Goal: Task Accomplishment & Management: Manage account settings

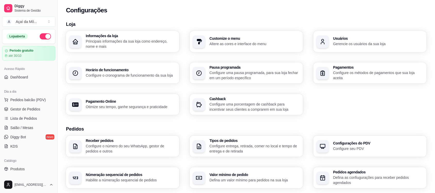
scroll to position [178, 0]
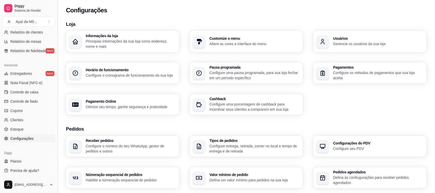
click at [56, 98] on button "Toggle Sidebar" at bounding box center [57, 96] width 4 height 193
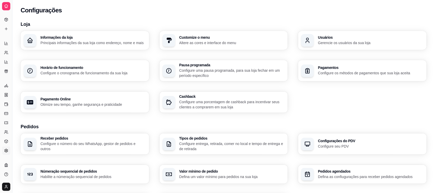
scroll to position [74, 0]
click at [55, 98] on h3 "Pagamento Online" at bounding box center [93, 99] width 102 height 4
select select "4.98"
click at [12, 77] on button "Toggle Sidebar" at bounding box center [12, 96] width 4 height 193
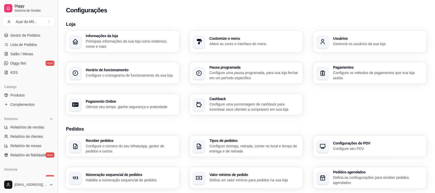
scroll to position [156, 0]
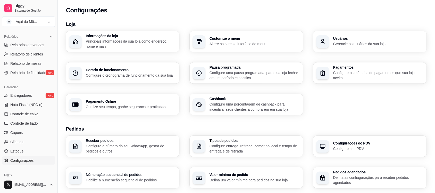
click at [55, 52] on button "Toggle Sidebar" at bounding box center [57, 96] width 4 height 193
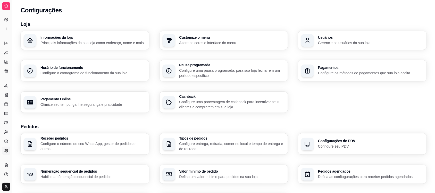
scroll to position [74, 0]
click at [12, 49] on button "Toggle Sidebar" at bounding box center [12, 96] width 4 height 193
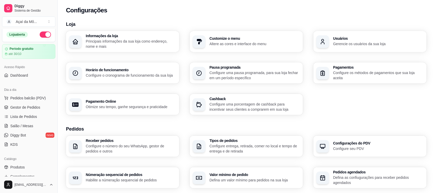
scroll to position [1, 0]
click at [28, 107] on span "Gestor de Pedidos" at bounding box center [25, 107] width 30 height 5
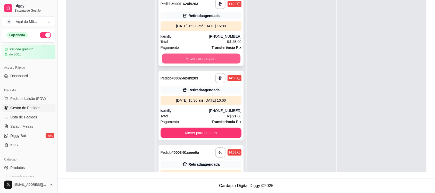
click at [222, 55] on button "Mover para preparo" at bounding box center [201, 59] width 79 height 10
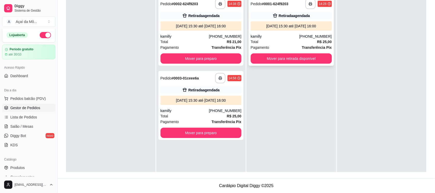
click at [296, 40] on div "Total R$ 25,00" at bounding box center [291, 42] width 81 height 6
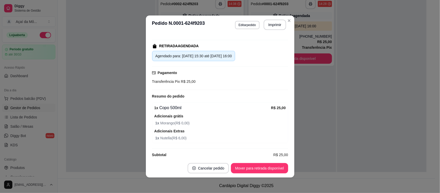
scroll to position [83, 0]
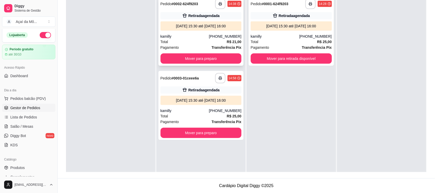
click at [204, 38] on div "kamilly" at bounding box center [185, 36] width 48 height 5
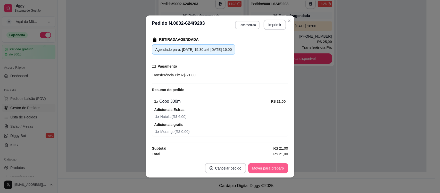
click at [280, 165] on button "Mover para preparo" at bounding box center [268, 168] width 40 height 10
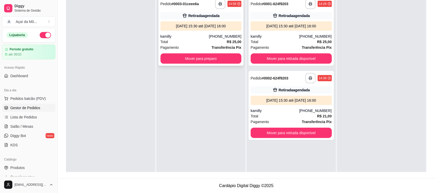
click at [220, 34] on div "[PHONE_NUMBER]" at bounding box center [225, 36] width 32 height 5
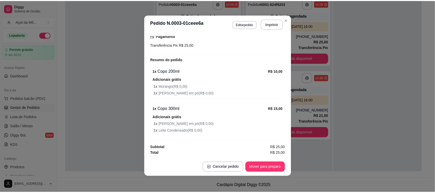
scroll to position [113, 0]
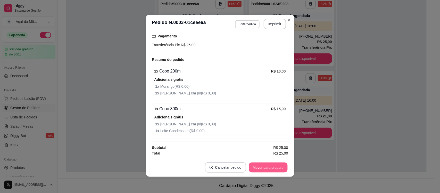
click at [263, 166] on button "Mover para preparo" at bounding box center [268, 167] width 39 height 10
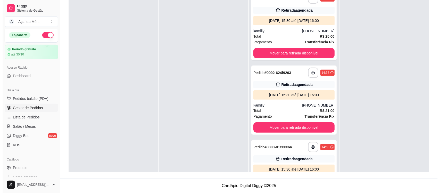
scroll to position [0, 0]
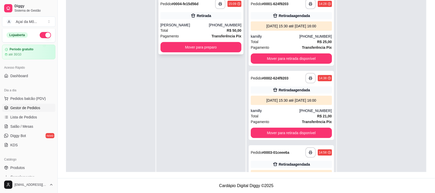
click at [204, 32] on div "Total R$ 50,00" at bounding box center [201, 31] width 81 height 6
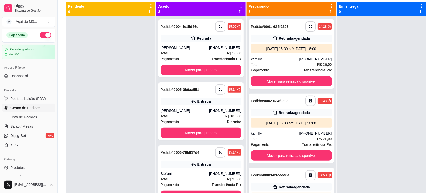
scroll to position [55, 0]
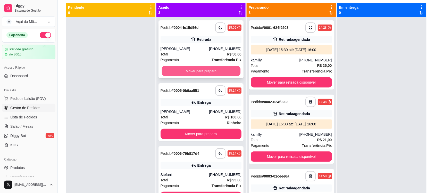
click at [197, 68] on button "Mover para preparo" at bounding box center [201, 71] width 79 height 10
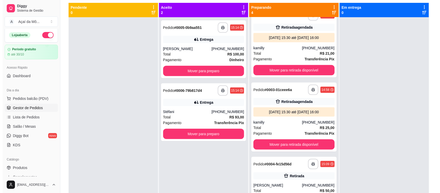
scroll to position [97, 0]
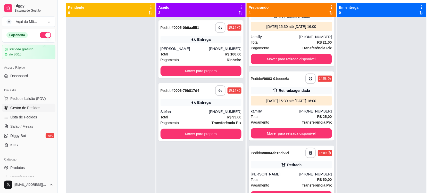
click at [294, 177] on div "Total R$ 50,00" at bounding box center [291, 180] width 81 height 6
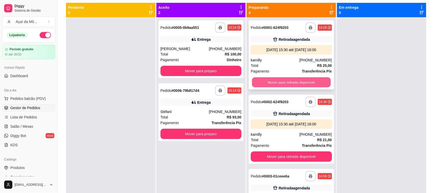
click at [297, 81] on button "Mover para retirada disponível" at bounding box center [291, 82] width 79 height 10
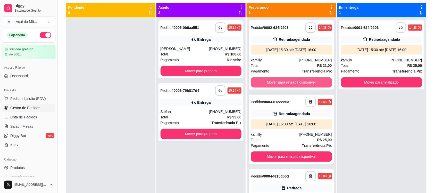
click at [297, 81] on button "Mover para retirada disponível" at bounding box center [291, 82] width 81 height 10
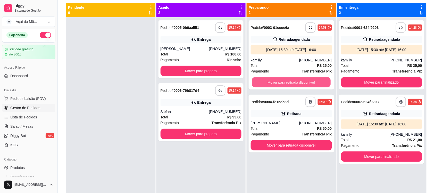
click at [297, 81] on button "Mover para retirada disponível" at bounding box center [291, 82] width 79 height 10
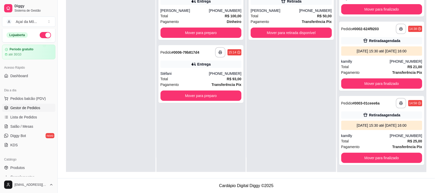
scroll to position [16, 0]
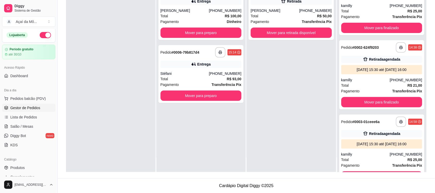
drag, startPoint x: 427, startPoint y: 103, endPoint x: 431, endPoint y: 68, distance: 35.7
click at [431, 68] on div "**********" at bounding box center [247, 58] width 378 height 239
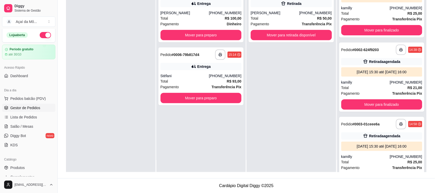
scroll to position [0, 0]
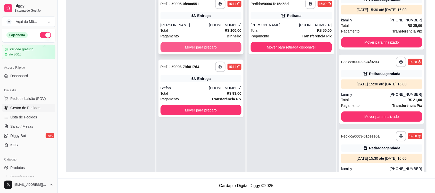
click at [220, 46] on button "Mover para preparo" at bounding box center [201, 47] width 81 height 10
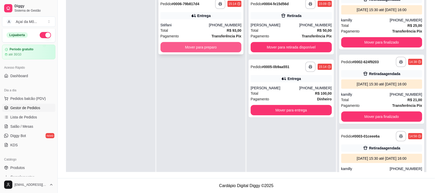
click at [205, 48] on button "Mover para preparo" at bounding box center [201, 47] width 81 height 10
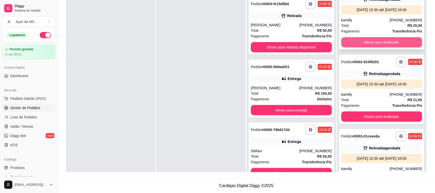
click at [389, 39] on button "Mover para finalizado" at bounding box center [381, 42] width 81 height 10
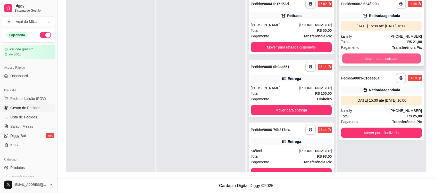
click at [387, 56] on button "Mover para finalizado" at bounding box center [381, 59] width 79 height 10
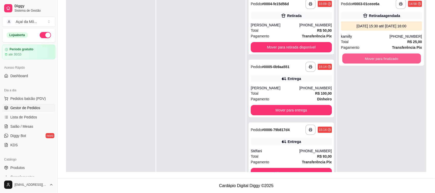
click at [387, 56] on button "Mover para finalizado" at bounding box center [381, 59] width 79 height 10
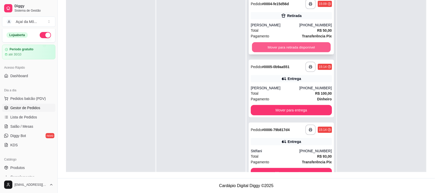
click at [306, 50] on button "Mover para retirada disponível" at bounding box center [291, 47] width 79 height 10
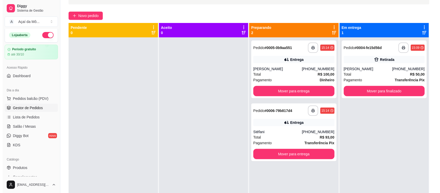
scroll to position [36, 0]
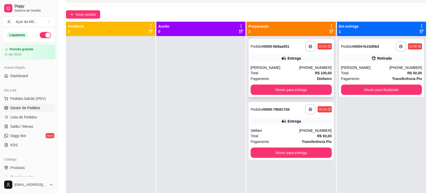
click at [295, 74] on div "Total R$ 100,00" at bounding box center [291, 73] width 81 height 6
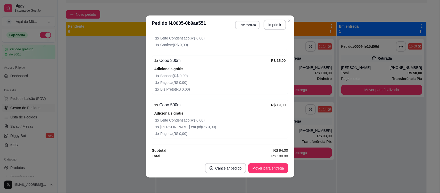
scroll to position [333, 0]
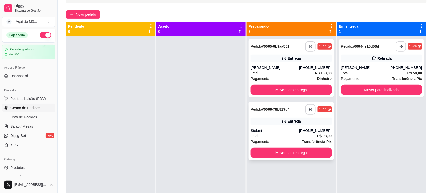
click at [277, 125] on div "**********" at bounding box center [291, 131] width 85 height 58
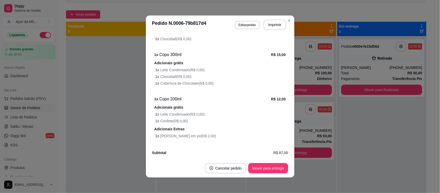
scroll to position [322, 0]
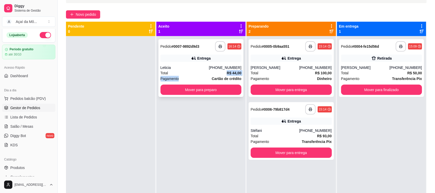
drag, startPoint x: 209, startPoint y: 79, endPoint x: 208, endPoint y: 68, distance: 11.2
click at [208, 68] on div "**********" at bounding box center [201, 68] width 85 height 58
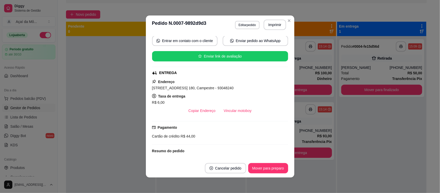
scroll to position [173, 0]
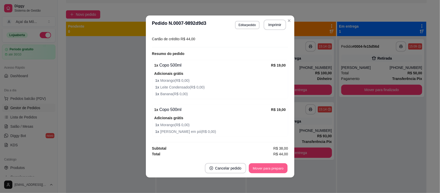
click at [257, 170] on button "Mover para preparo" at bounding box center [268, 168] width 39 height 10
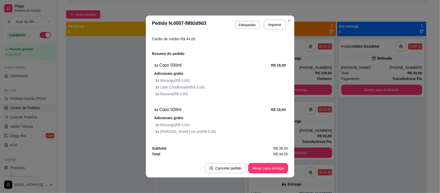
scroll to position [147, 0]
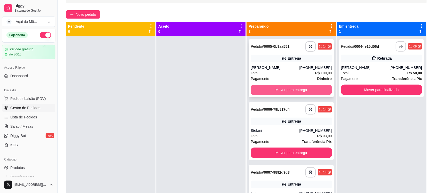
click at [288, 91] on button "Mover para entrega" at bounding box center [291, 90] width 81 height 10
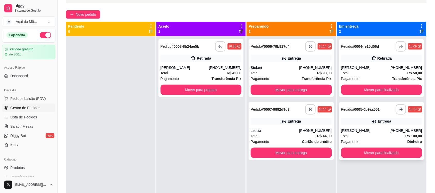
click at [365, 130] on div "[PERSON_NAME]" at bounding box center [365, 130] width 48 height 5
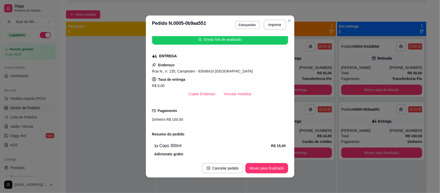
scroll to position [92, 0]
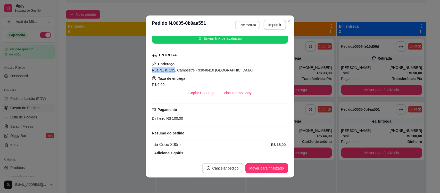
drag, startPoint x: 171, startPoint y: 71, endPoint x: 148, endPoint y: 70, distance: 23.0
click at [148, 70] on div "Solicite um entregador do iFood Sujeito a disponibilidade da plataforma feito h…" at bounding box center [220, 96] width 149 height 125
copy span "Rua N., n. 135"
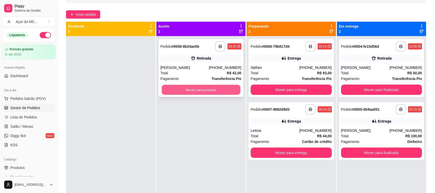
click at [218, 89] on button "Mover para preparo" at bounding box center [201, 90] width 79 height 10
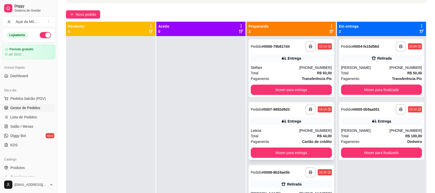
click at [274, 130] on div "Leticia" at bounding box center [275, 130] width 48 height 5
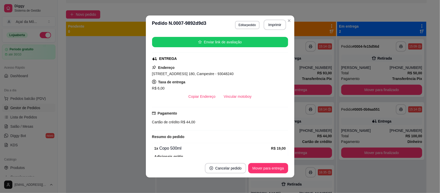
scroll to position [88, 0]
drag, startPoint x: 150, startPoint y: 74, endPoint x: 191, endPoint y: 73, distance: 41.5
click at [191, 73] on span "[STREET_ADDRESS] 180, Campestre - 93048240" at bounding box center [193, 73] width 82 height 4
copy span "[STREET_ADDRESS] 180"
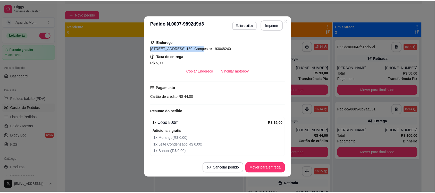
scroll to position [63, 0]
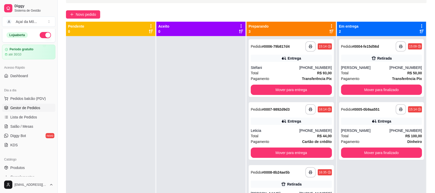
click at [284, 11] on div "Novo pedido" at bounding box center [246, 14] width 361 height 8
click at [283, 151] on button "Mover para entrega" at bounding box center [291, 153] width 79 height 10
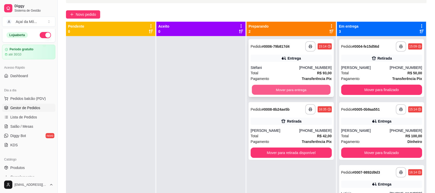
click at [288, 88] on button "Mover para entrega" at bounding box center [291, 90] width 79 height 10
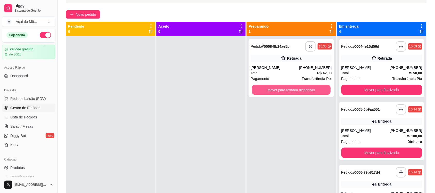
click at [288, 88] on button "Mover para retirada disponível" at bounding box center [291, 90] width 79 height 10
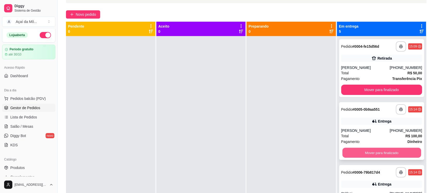
click at [379, 152] on button "Mover para finalizado" at bounding box center [381, 153] width 79 height 10
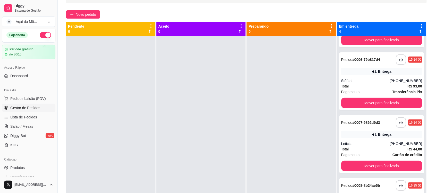
scroll to position [53, 0]
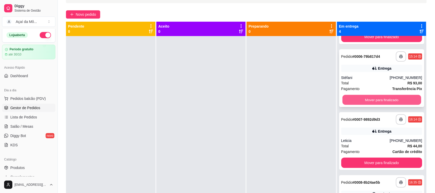
click at [390, 97] on button "Mover para finalizado" at bounding box center [381, 100] width 79 height 10
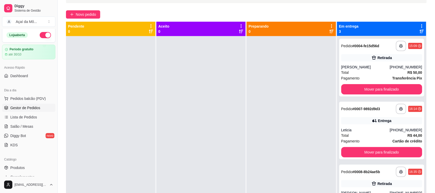
scroll to position [0, 0]
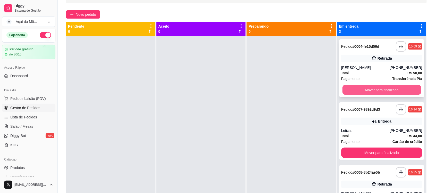
click at [382, 88] on button "Mover para finalizado" at bounding box center [381, 90] width 79 height 10
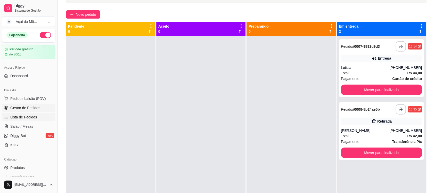
click at [38, 119] on link "Lista de Pedidos" at bounding box center [28, 117] width 53 height 8
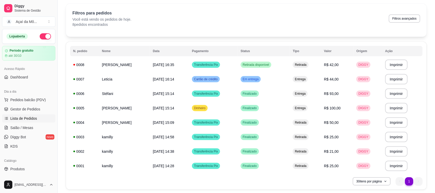
scroll to position [9, 0]
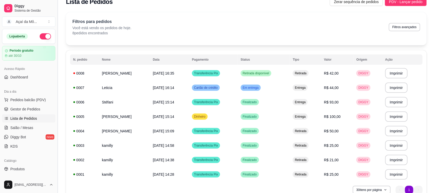
click at [55, 88] on button "Toggle Sidebar" at bounding box center [57, 96] width 4 height 193
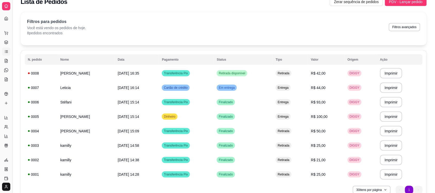
click at [12, 104] on button "Toggle Sidebar" at bounding box center [12, 96] width 4 height 193
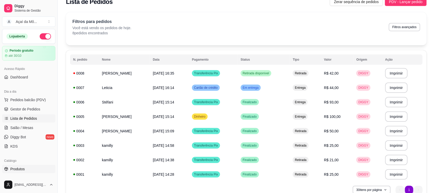
click at [44, 169] on link "Produtos" at bounding box center [28, 169] width 53 height 8
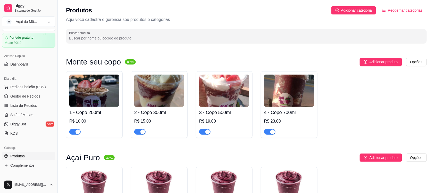
scroll to position [26, 0]
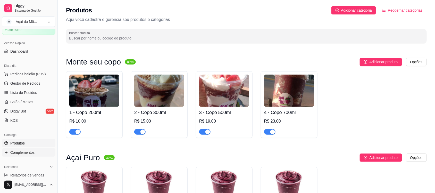
click at [25, 152] on span "Complementos" at bounding box center [22, 152] width 24 height 5
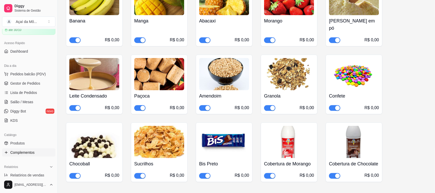
scroll to position [132, 0]
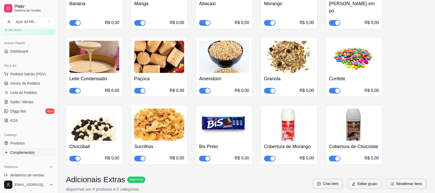
click at [77, 159] on div "button" at bounding box center [78, 158] width 5 height 5
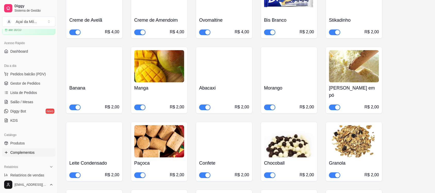
scroll to position [424, 0]
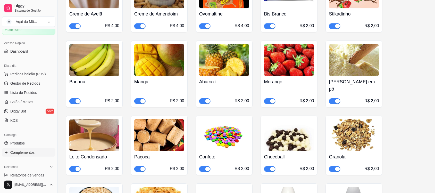
click at [271, 167] on div "button" at bounding box center [272, 169] width 5 height 5
click at [36, 81] on span "Gestor de Pedidos" at bounding box center [25, 83] width 30 height 5
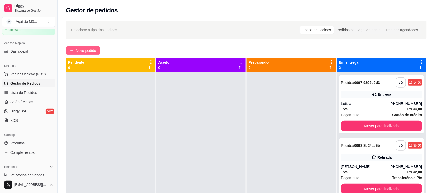
click at [78, 52] on span "Novo pedido" at bounding box center [86, 51] width 20 height 6
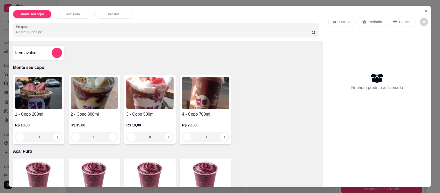
click at [214, 104] on img at bounding box center [205, 93] width 47 height 32
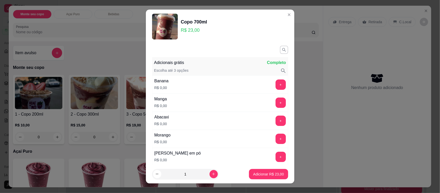
scroll to position [11, 0]
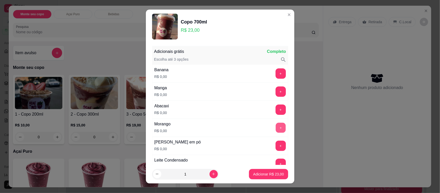
click at [276, 125] on button "+" at bounding box center [281, 128] width 10 height 10
click at [276, 146] on button "+" at bounding box center [281, 146] width 10 height 10
click at [269, 173] on p "Adicionar R$ 23,00" at bounding box center [269, 173] width 30 height 5
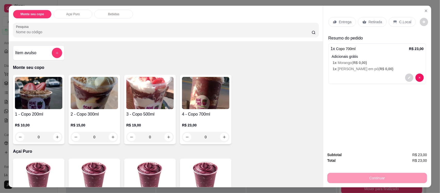
click at [399, 20] on p "C.Local" at bounding box center [405, 21] width 12 height 5
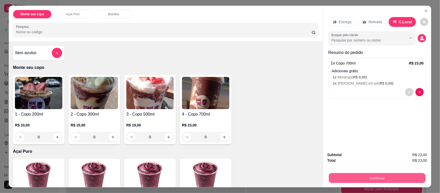
click at [380, 177] on button "Continuar" at bounding box center [377, 178] width 97 height 10
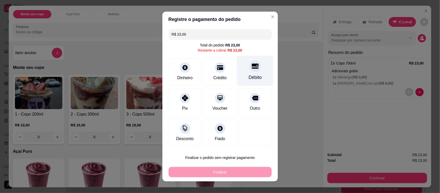
click at [249, 81] on div "Débito" at bounding box center [255, 77] width 13 height 7
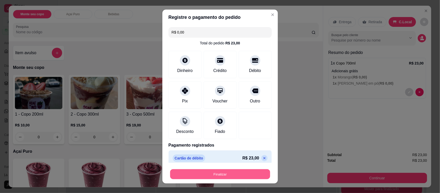
click at [232, 169] on button "Finalizar" at bounding box center [220, 174] width 100 height 10
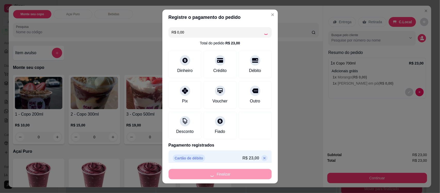
type input "-R$ 23,00"
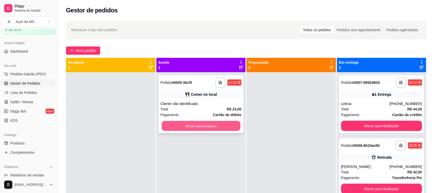
click at [198, 128] on button "Mover para preparo" at bounding box center [201, 126] width 79 height 10
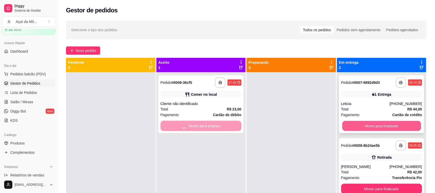
click at [372, 129] on button "Mover para finalizado" at bounding box center [381, 126] width 79 height 10
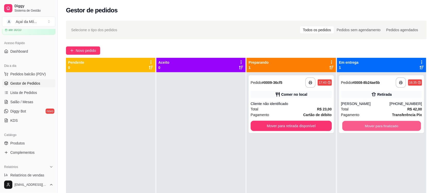
click at [372, 129] on button "Mover para finalizado" at bounding box center [381, 126] width 79 height 10
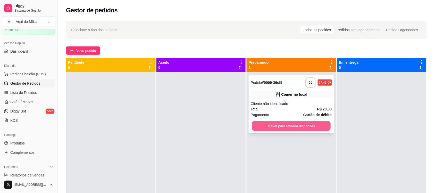
click at [289, 128] on button "Mover para retirada disponível" at bounding box center [291, 126] width 79 height 10
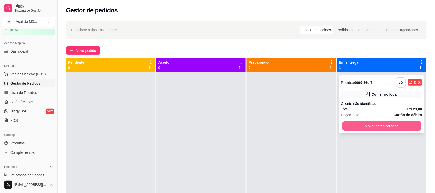
click at [371, 128] on button "Mover para finalizado" at bounding box center [381, 126] width 79 height 10
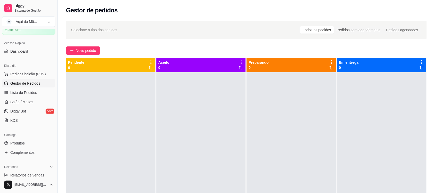
click at [85, 46] on div "Selecione o tipo dos pedidos Todos os pedidos Pedidos sem agendamento Pedidos a…" at bounding box center [247, 137] width 378 height 239
click at [88, 52] on span "Novo pedido" at bounding box center [86, 51] width 20 height 6
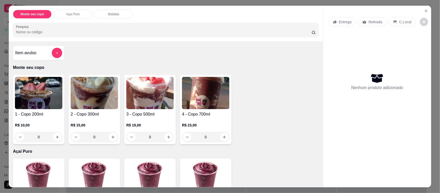
click at [141, 92] on img at bounding box center [149, 93] width 47 height 32
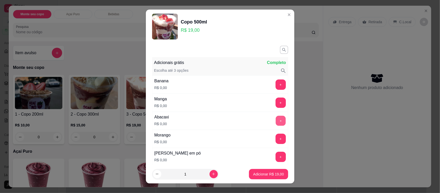
click at [276, 119] on button "+" at bounding box center [281, 121] width 10 height 10
click at [276, 136] on button "+" at bounding box center [281, 139] width 10 height 10
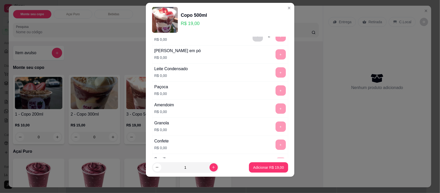
scroll to position [78, 0]
click at [253, 55] on button "-" at bounding box center [258, 55] width 10 height 10
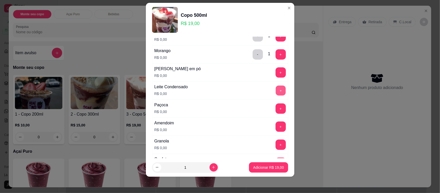
click at [276, 91] on button "+" at bounding box center [281, 91] width 10 height 10
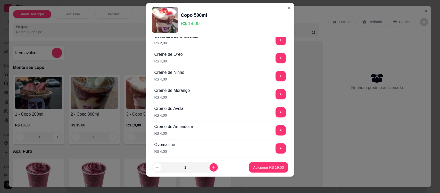
scroll to position [573, 0]
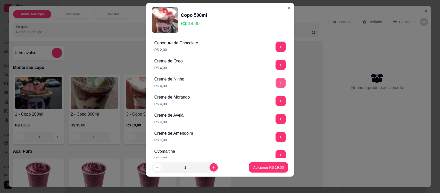
click at [276, 82] on button "+" at bounding box center [281, 83] width 10 height 10
click at [261, 170] on button "Adicionar R$ 23,00" at bounding box center [269, 167] width 38 height 10
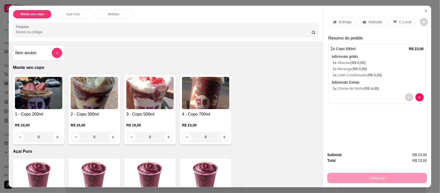
click at [397, 25] on div "C.Local" at bounding box center [402, 22] width 27 height 10
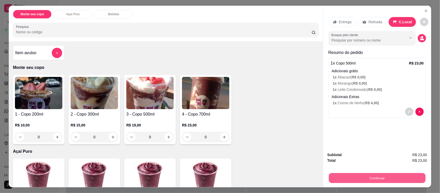
click at [381, 180] on button "Continuar" at bounding box center [377, 178] width 97 height 10
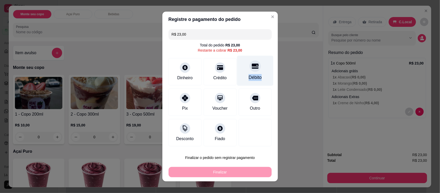
drag, startPoint x: 270, startPoint y: 75, endPoint x: 249, endPoint y: 68, distance: 21.6
click at [249, 68] on div "R$ 23,00 Total do pedido R$ 23,00 Restante a cobrar R$ 23,00 Dinheiro Crédito D…" at bounding box center [220, 87] width 116 height 121
click at [252, 68] on icon at bounding box center [255, 66] width 7 height 7
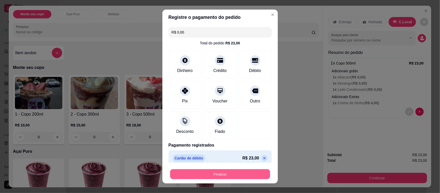
click at [239, 175] on button "Finalizar" at bounding box center [220, 174] width 100 height 10
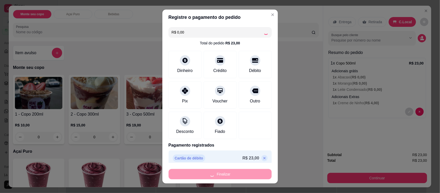
type input "-R$ 23,00"
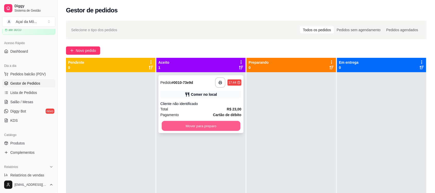
click at [178, 125] on button "Mover para preparo" at bounding box center [201, 126] width 79 height 10
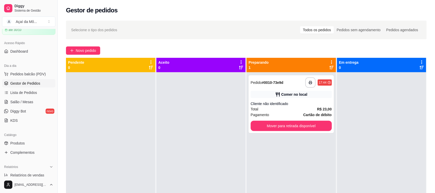
click at [178, 125] on div at bounding box center [201, 168] width 89 height 193
click at [265, 124] on button "Mover para retirada disponível" at bounding box center [291, 126] width 79 height 10
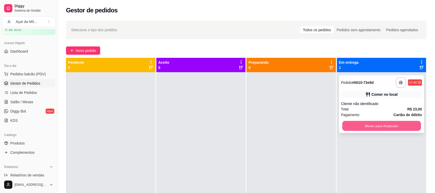
click at [347, 128] on button "Mover para finalizado" at bounding box center [381, 126] width 79 height 10
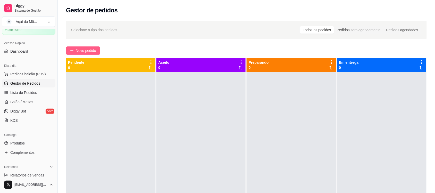
click at [94, 51] on span "Novo pedido" at bounding box center [86, 51] width 20 height 6
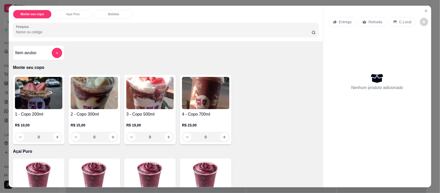
click at [209, 104] on img at bounding box center [205, 93] width 47 height 32
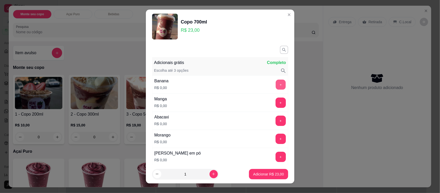
click at [276, 82] on button "+" at bounding box center [281, 85] width 10 height 10
click at [274, 152] on div "+" at bounding box center [281, 157] width 14 height 10
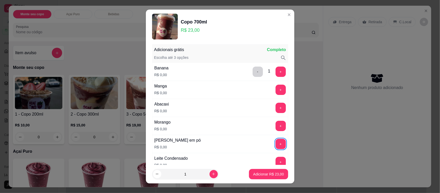
scroll to position [26, 0]
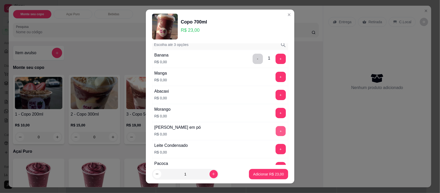
click at [276, 133] on button "+" at bounding box center [281, 131] width 10 height 10
click at [276, 154] on button "+" at bounding box center [281, 149] width 10 height 10
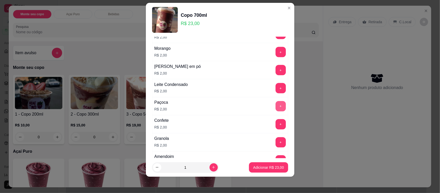
scroll to position [441, 0]
click at [276, 88] on button "+" at bounding box center [281, 88] width 10 height 10
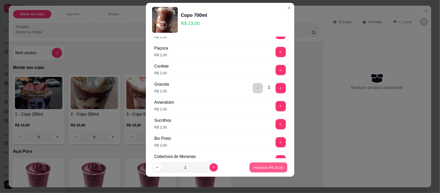
click at [259, 166] on p "Adicionar R$ 25,00" at bounding box center [269, 167] width 30 height 5
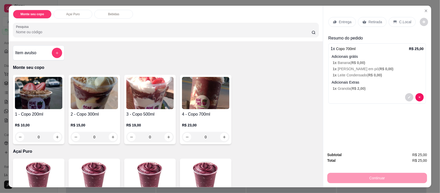
click at [193, 115] on h4 "4 - Copo 700ml" at bounding box center [205, 114] width 47 height 6
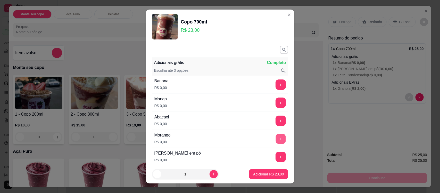
click at [276, 139] on button "+" at bounding box center [281, 139] width 10 height 10
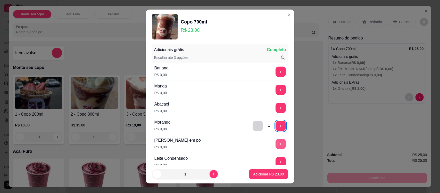
scroll to position [26, 0]
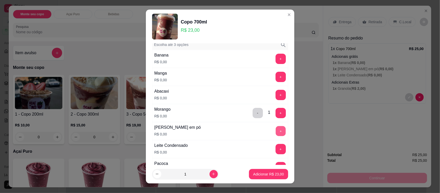
click at [276, 134] on button "+" at bounding box center [281, 131] width 10 height 10
click at [276, 149] on button "+" at bounding box center [281, 149] width 10 height 10
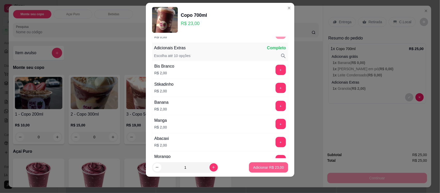
scroll to position [286, 0]
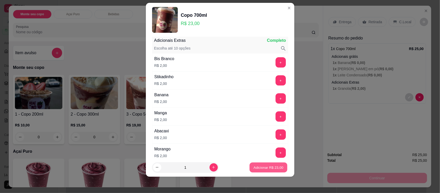
click at [266, 167] on p "Adicionar R$ 23,00" at bounding box center [269, 167] width 30 height 5
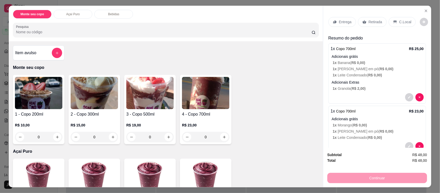
click at [408, 20] on div "C.Local" at bounding box center [402, 22] width 27 height 10
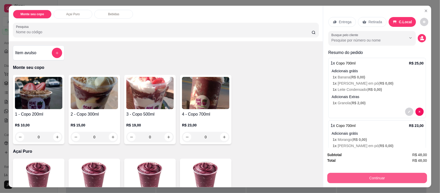
click at [382, 176] on button "Continuar" at bounding box center [377, 178] width 100 height 10
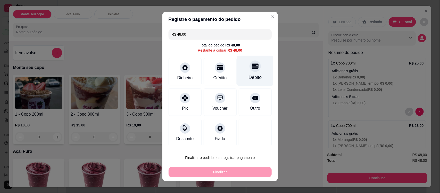
click at [261, 75] on div "Débito" at bounding box center [255, 71] width 36 height 30
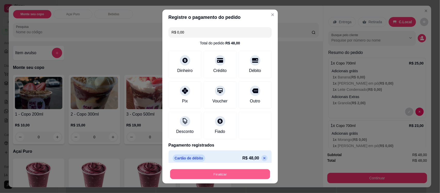
click at [232, 173] on button "Finalizar" at bounding box center [220, 174] width 100 height 10
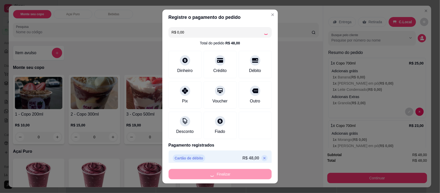
type input "-R$ 48,00"
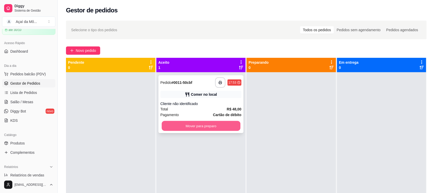
click at [214, 126] on button "Mover para preparo" at bounding box center [201, 126] width 79 height 10
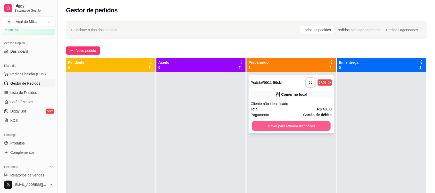
click at [263, 128] on button "Mover para retirada disponível" at bounding box center [291, 126] width 79 height 10
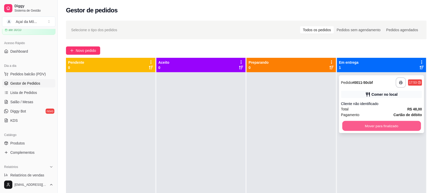
click at [363, 127] on button "Mover para finalizado" at bounding box center [381, 126] width 79 height 10
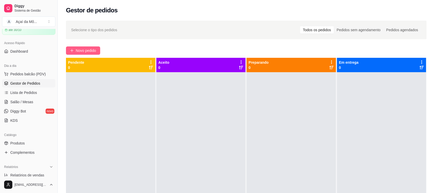
click at [97, 52] on button "Novo pedido" at bounding box center [83, 50] width 34 height 8
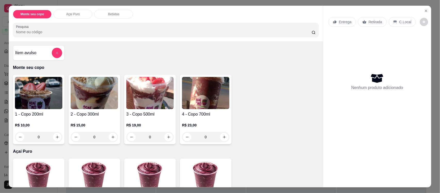
click at [103, 94] on img at bounding box center [94, 93] width 47 height 32
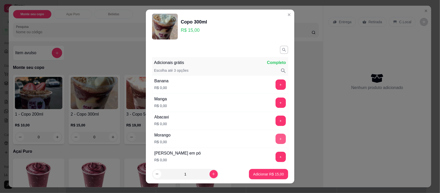
drag, startPoint x: 266, startPoint y: 144, endPoint x: 267, endPoint y: 141, distance: 3.3
click at [274, 141] on div "+" at bounding box center [281, 139] width 14 height 10
click at [276, 141] on button "+" at bounding box center [281, 139] width 10 height 10
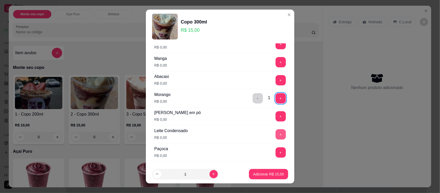
scroll to position [52, 0]
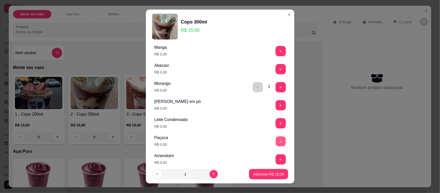
click at [276, 141] on button "+" at bounding box center [281, 141] width 10 height 10
click at [268, 175] on p "Adicionar R$ 15,00" at bounding box center [269, 173] width 30 height 5
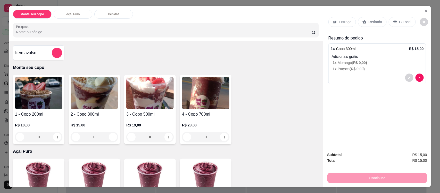
click at [153, 96] on img at bounding box center [149, 93] width 47 height 32
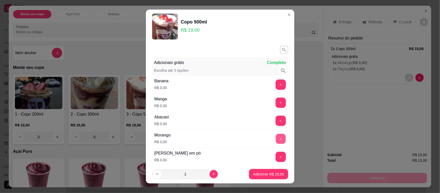
click at [276, 138] on button "+" at bounding box center [281, 139] width 10 height 10
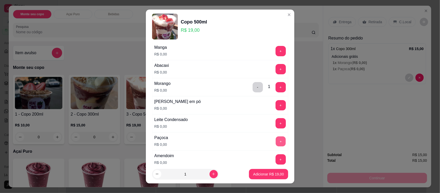
click at [276, 138] on button "+" at bounding box center [281, 141] width 10 height 10
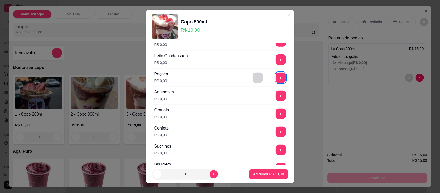
scroll to position [116, 0]
click at [276, 60] on button "+" at bounding box center [281, 59] width 10 height 10
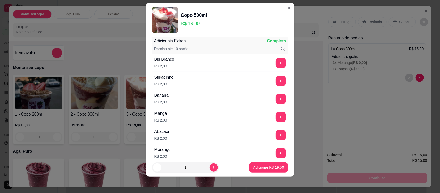
scroll to position [286, 0]
click at [264, 166] on p "Adicionar R$ 19,00" at bounding box center [269, 167] width 30 height 5
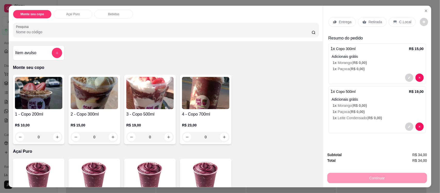
click at [160, 108] on img at bounding box center [149, 93] width 47 height 32
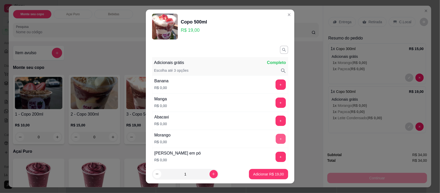
click at [276, 139] on button "+" at bounding box center [281, 139] width 10 height 10
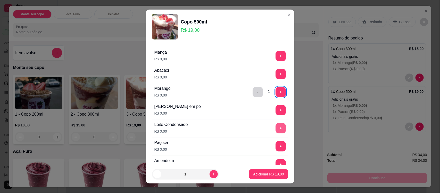
scroll to position [52, 0]
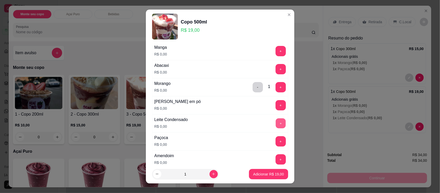
click at [276, 122] on button "+" at bounding box center [281, 123] width 10 height 10
click at [276, 143] on button "+" at bounding box center [281, 141] width 10 height 10
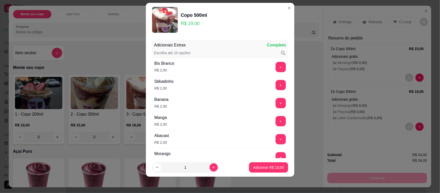
scroll to position [286, 0]
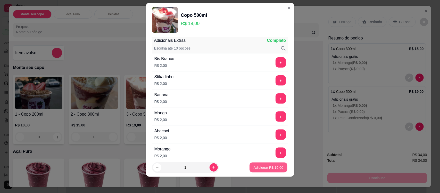
click at [267, 172] on div "Adicionar R$ 19,00" at bounding box center [268, 167] width 39 height 10
click at [266, 166] on p "Adicionar R$ 19,00" at bounding box center [269, 167] width 30 height 5
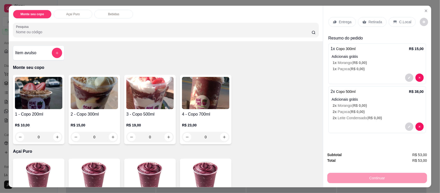
click at [342, 22] on p "Entrega" at bounding box center [345, 21] width 13 height 5
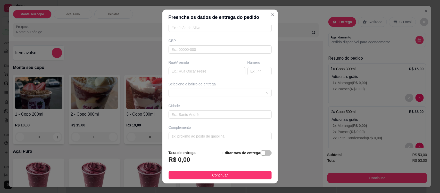
scroll to position [0, 0]
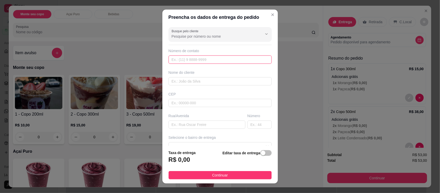
click at [199, 62] on input "text" at bounding box center [220, 59] width 103 height 8
click at [211, 83] on input "text" at bounding box center [220, 81] width 103 height 8
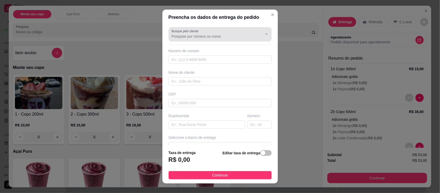
click at [226, 32] on div at bounding box center [220, 34] width 97 height 10
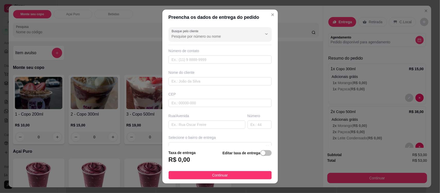
scroll to position [54, 0]
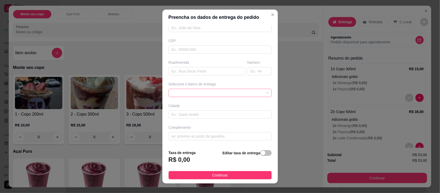
click at [255, 93] on span at bounding box center [220, 93] width 97 height 8
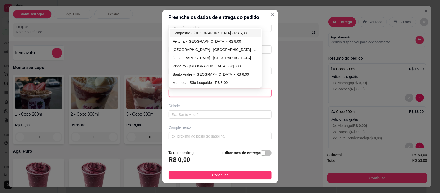
click at [238, 34] on div "Campestre - [GEOGRAPHIC_DATA] - R$ 6,00" at bounding box center [215, 33] width 85 height 6
type input "[GEOGRAPHIC_DATA]"
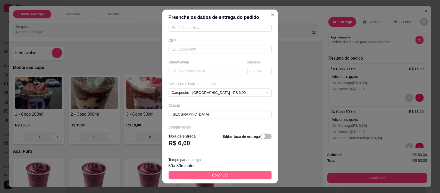
click at [235, 175] on button "Continuar" at bounding box center [220, 175] width 103 height 8
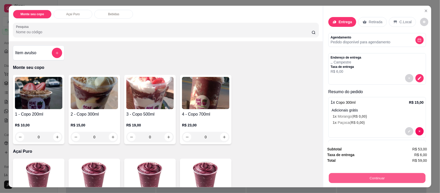
click at [361, 176] on button "Continuar" at bounding box center [377, 178] width 97 height 10
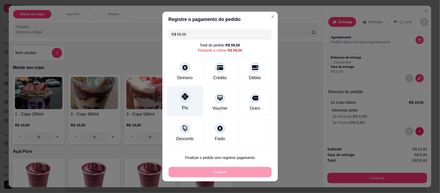
click at [182, 95] on icon at bounding box center [185, 96] width 7 height 7
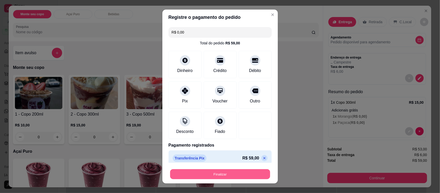
click at [212, 173] on button "Finalizar" at bounding box center [220, 174] width 100 height 10
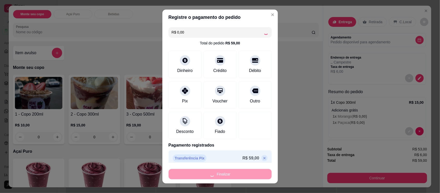
type input "-R$ 59,00"
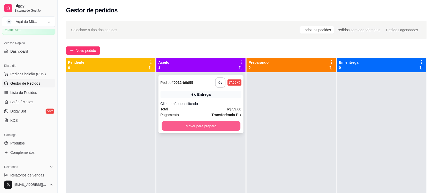
click at [185, 124] on button "Mover para preparo" at bounding box center [201, 126] width 79 height 10
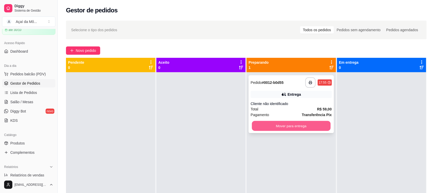
click at [275, 130] on button "Mover para entrega" at bounding box center [291, 126] width 79 height 10
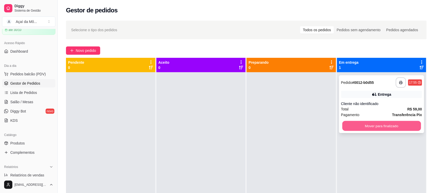
click at [357, 125] on button "Mover para finalizado" at bounding box center [381, 126] width 79 height 10
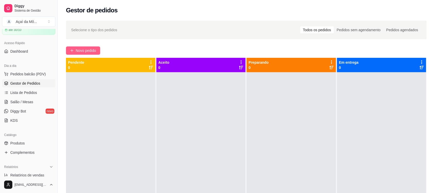
drag, startPoint x: 84, startPoint y: 45, endPoint x: 86, endPoint y: 49, distance: 4.4
click at [86, 49] on div "Selecione o tipo dos pedidos Todos os pedidos Pedidos sem agendamento Pedidos a…" at bounding box center [247, 137] width 378 height 239
click at [86, 49] on span "Novo pedido" at bounding box center [86, 51] width 20 height 6
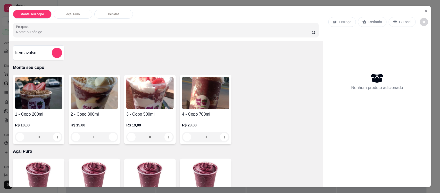
click at [84, 105] on img at bounding box center [94, 93] width 47 height 32
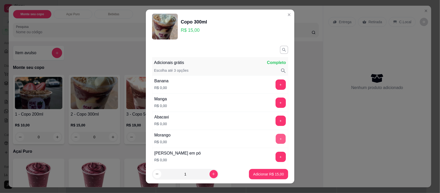
click at [276, 140] on button "+" at bounding box center [281, 139] width 10 height 10
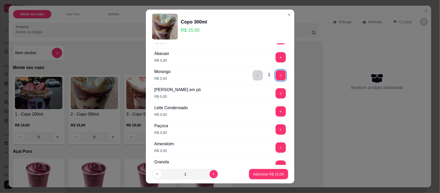
scroll to position [64, 0]
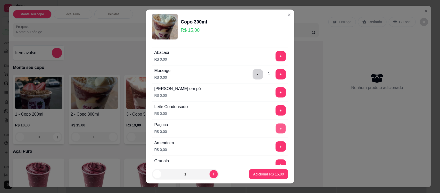
click at [276, 130] on button "+" at bounding box center [281, 129] width 10 height 10
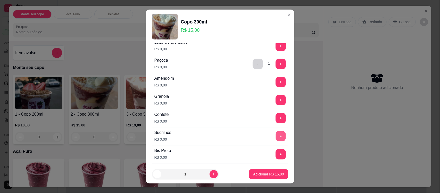
click at [276, 136] on button "+" at bounding box center [281, 136] width 10 height 10
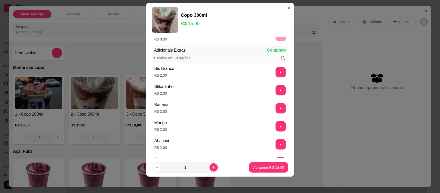
scroll to position [286, 0]
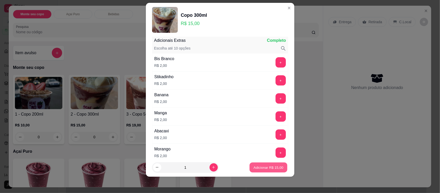
click at [266, 164] on button "Adicionar R$ 15,00" at bounding box center [269, 167] width 38 height 10
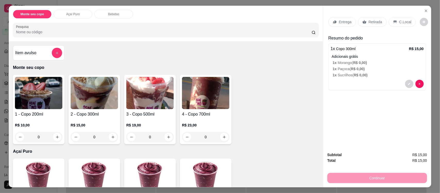
click at [394, 23] on icon at bounding box center [395, 22] width 4 height 4
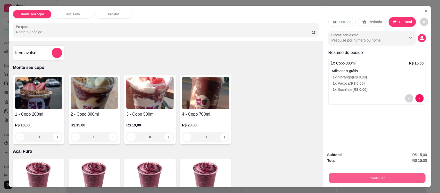
click at [377, 174] on button "Continuar" at bounding box center [377, 178] width 97 height 10
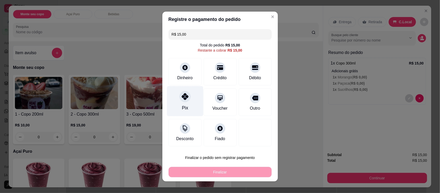
click at [187, 100] on div "Pix" at bounding box center [185, 101] width 36 height 30
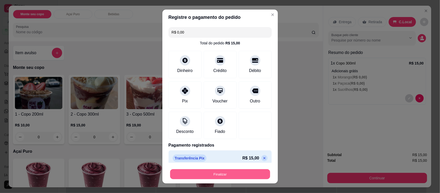
click at [236, 177] on button "Finalizar" at bounding box center [220, 174] width 100 height 10
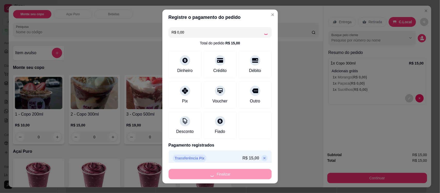
type input "-R$ 15,00"
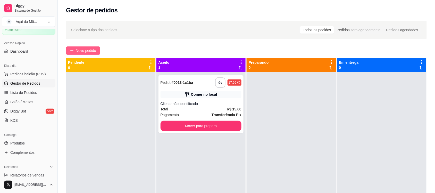
click at [76, 50] on span "Novo pedido" at bounding box center [86, 51] width 20 height 6
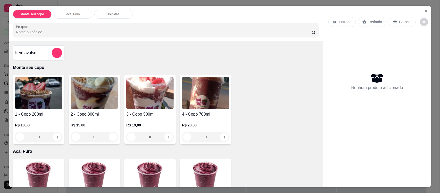
click at [160, 101] on img at bounding box center [149, 93] width 47 height 32
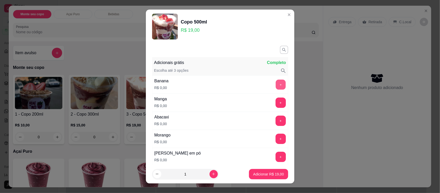
click at [276, 82] on button "+" at bounding box center [281, 85] width 10 height 10
click at [276, 159] on button "+" at bounding box center [281, 157] width 10 height 10
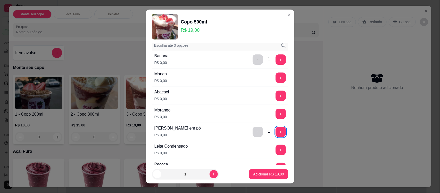
scroll to position [26, 0]
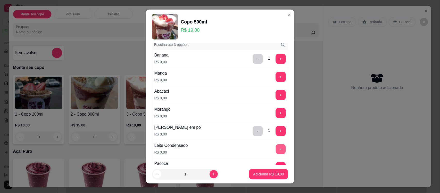
click at [276, 149] on button "+" at bounding box center [281, 149] width 10 height 10
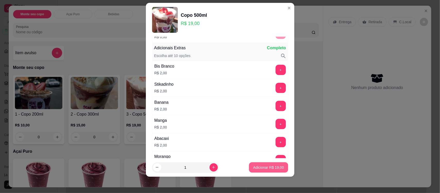
scroll to position [286, 0]
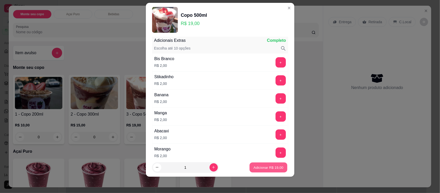
click at [267, 164] on button "Adicionar R$ 19,00" at bounding box center [269, 167] width 38 height 10
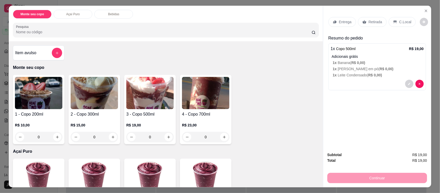
click at [395, 23] on div "C.Local" at bounding box center [402, 22] width 27 height 10
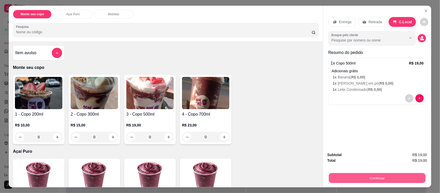
click at [384, 178] on button "Continuar" at bounding box center [377, 178] width 97 height 10
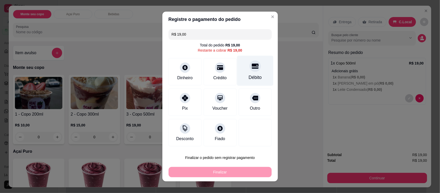
click at [252, 78] on div "Débito" at bounding box center [255, 77] width 13 height 7
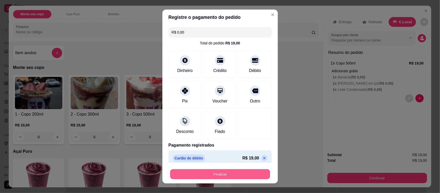
click at [215, 172] on button "Finalizar" at bounding box center [220, 174] width 100 height 10
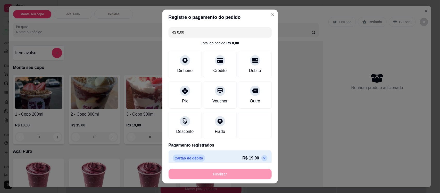
type input "-R$ 19,00"
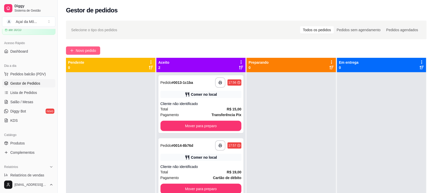
click at [96, 50] on span "Novo pedido" at bounding box center [86, 51] width 20 height 6
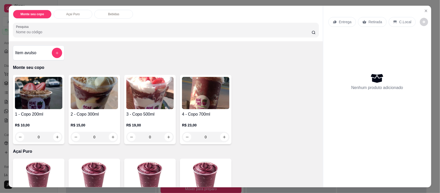
click at [25, 97] on img at bounding box center [38, 93] width 47 height 32
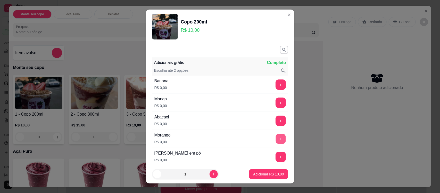
click at [276, 137] on button "+" at bounding box center [281, 139] width 10 height 10
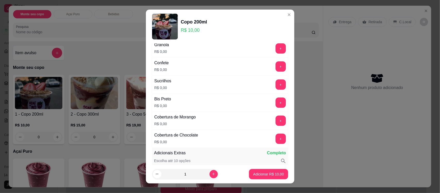
scroll to position [168, 0]
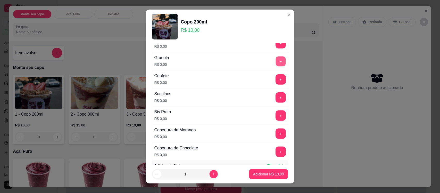
click at [276, 63] on button "+" at bounding box center [281, 61] width 10 height 10
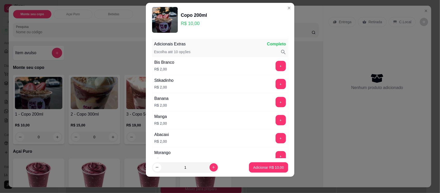
scroll to position [286, 0]
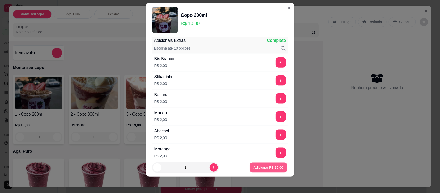
click at [258, 167] on p "Adicionar R$ 10,00" at bounding box center [269, 167] width 30 height 5
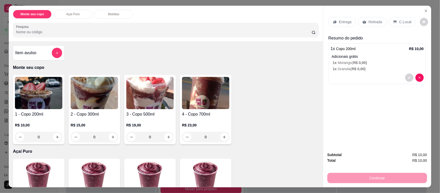
click at [32, 94] on img at bounding box center [38, 93] width 47 height 32
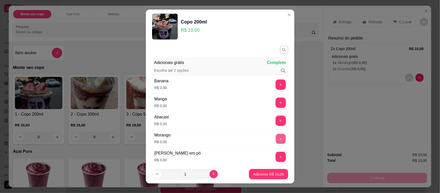
click at [276, 135] on button "+" at bounding box center [281, 139] width 10 height 10
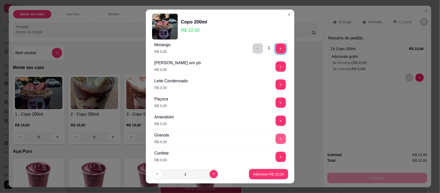
scroll to position [103, 0]
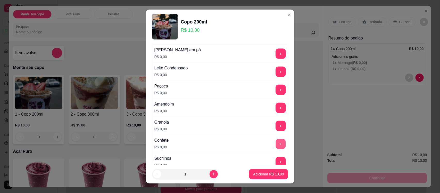
click at [276, 144] on button "+" at bounding box center [281, 144] width 10 height 10
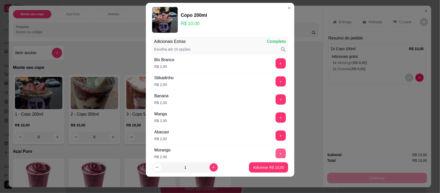
scroll to position [286, 0]
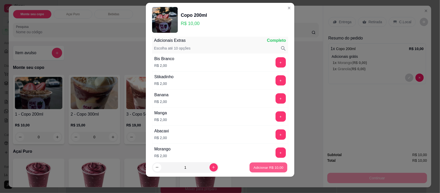
click at [268, 169] on p "Adicionar R$ 10,00" at bounding box center [269, 167] width 30 height 5
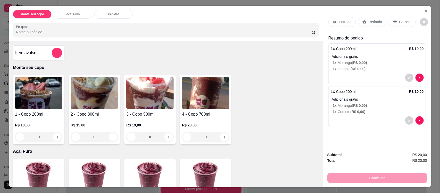
click at [404, 24] on p "C.Local" at bounding box center [405, 21] width 12 height 5
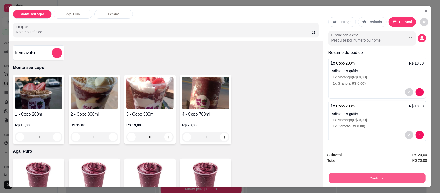
click at [376, 178] on button "Continuar" at bounding box center [377, 178] width 97 height 10
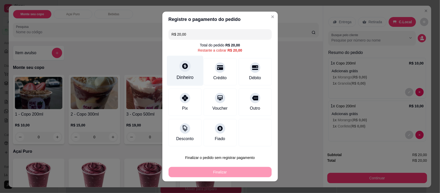
click at [184, 71] on div at bounding box center [184, 65] width 11 height 11
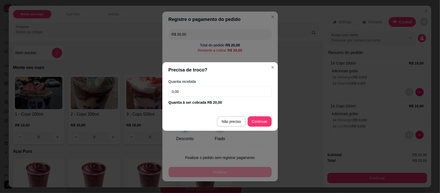
click at [214, 88] on input "0,00" at bounding box center [220, 91] width 103 height 10
drag, startPoint x: 214, startPoint y: 88, endPoint x: 144, endPoint y: 88, distance: 70.7
click at [144, 88] on div "Precisa de troco? Quantia recebida 0,00 Quantia à ser cobrada R$ 20,00 Não prec…" at bounding box center [220, 96] width 440 height 193
type input "20,00"
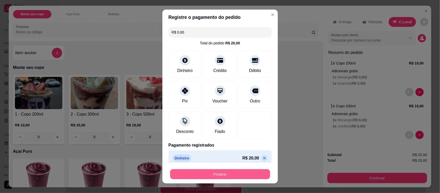
click at [230, 170] on button "Finalizar" at bounding box center [220, 174] width 100 height 10
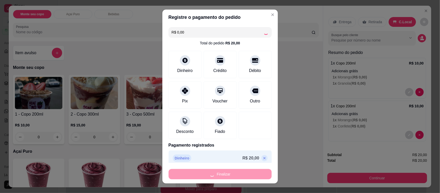
type input "-R$ 20,00"
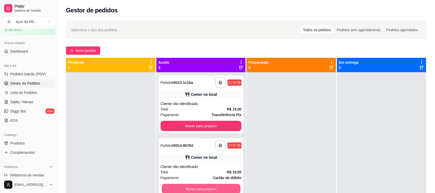
click at [223, 186] on button "Mover para preparo" at bounding box center [201, 189] width 79 height 10
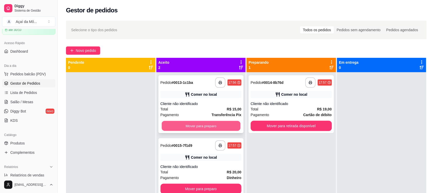
click at [219, 128] on button "Mover para preparo" at bounding box center [201, 126] width 79 height 10
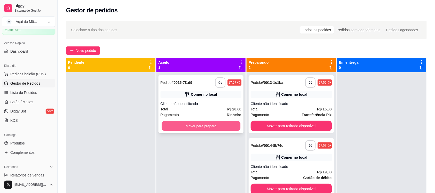
click at [210, 124] on button "Mover para preparo" at bounding box center [201, 126] width 79 height 10
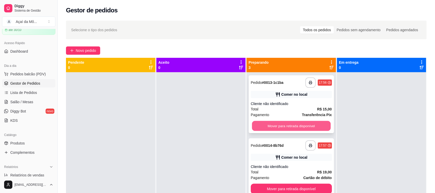
click at [275, 130] on button "Mover para retirada disponível" at bounding box center [291, 126] width 79 height 10
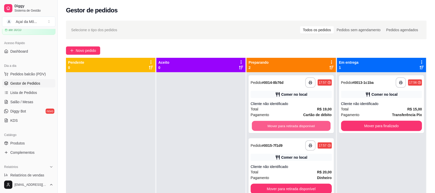
click at [275, 130] on button "Mover para retirada disponível" at bounding box center [291, 126] width 79 height 10
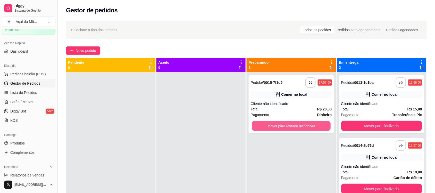
click at [275, 130] on button "Mover para retirada disponível" at bounding box center [291, 126] width 79 height 10
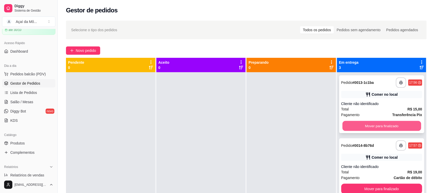
click at [351, 122] on button "Mover para finalizado" at bounding box center [381, 126] width 79 height 10
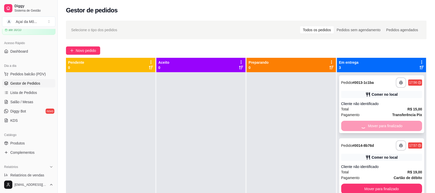
click at [351, 122] on div "Mover para finalizado" at bounding box center [381, 126] width 81 height 10
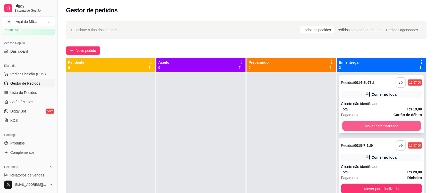
click at [354, 128] on button "Mover para finalizado" at bounding box center [381, 126] width 79 height 10
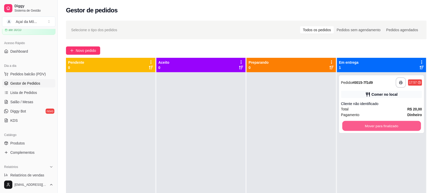
click at [354, 128] on button "Mover para finalizado" at bounding box center [381, 126] width 79 height 10
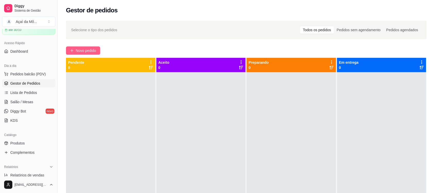
click at [88, 51] on span "Novo pedido" at bounding box center [86, 51] width 20 height 6
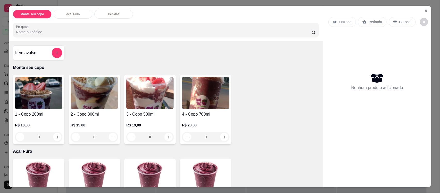
click at [84, 106] on img at bounding box center [94, 93] width 47 height 32
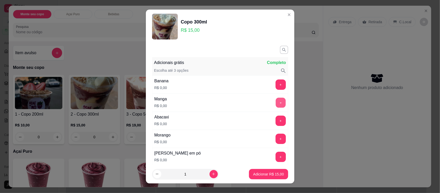
click at [276, 102] on button "+" at bounding box center [281, 103] width 10 height 10
click at [276, 143] on button "+" at bounding box center [281, 139] width 10 height 10
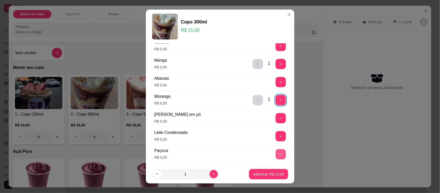
scroll to position [52, 0]
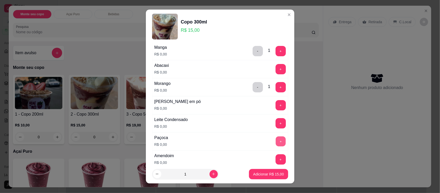
click at [276, 141] on button "+" at bounding box center [281, 141] width 10 height 10
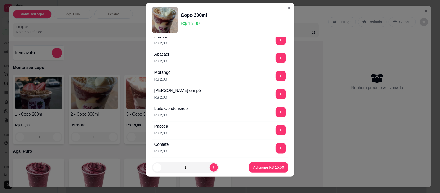
scroll to position [358, 0]
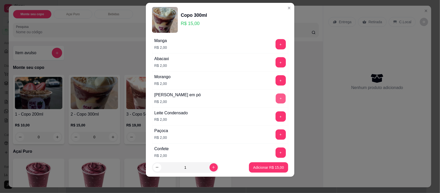
click at [276, 97] on button "+" at bounding box center [281, 99] width 10 height 10
click at [262, 172] on div "Adicionar R$ 17,00" at bounding box center [268, 167] width 39 height 10
click at [254, 169] on p "Adicionar R$ 17,00" at bounding box center [269, 167] width 30 height 5
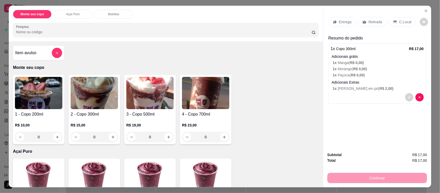
click at [25, 96] on img at bounding box center [38, 93] width 47 height 32
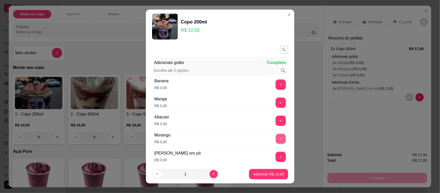
click at [276, 139] on button "+" at bounding box center [281, 139] width 10 height 10
click at [276, 155] on button "+" at bounding box center [281, 157] width 10 height 10
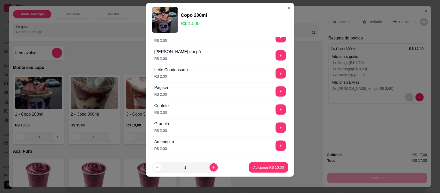
scroll to position [408, 0]
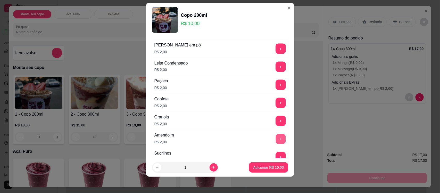
click at [276, 144] on button "+" at bounding box center [281, 139] width 10 height 10
click at [265, 166] on p "Adicionar R$ 12,00" at bounding box center [269, 167] width 30 height 5
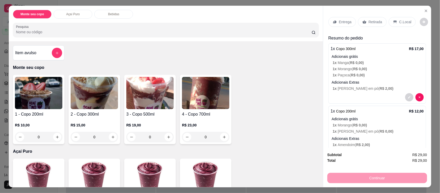
click at [391, 25] on div "C.Local" at bounding box center [402, 22] width 27 height 10
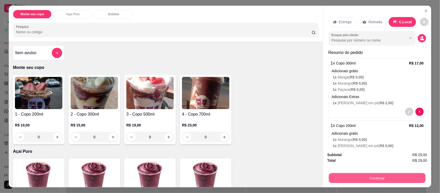
click at [370, 178] on button "Continuar" at bounding box center [377, 178] width 97 height 10
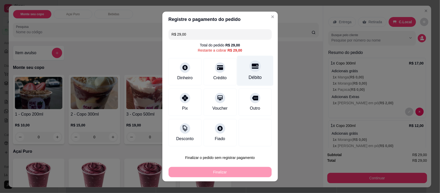
click at [237, 78] on div "Débito" at bounding box center [255, 71] width 36 height 30
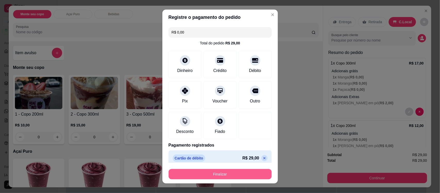
click at [239, 172] on button "Finalizar" at bounding box center [220, 174] width 103 height 10
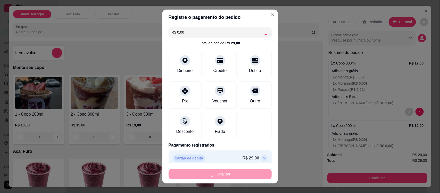
type input "-R$ 29,00"
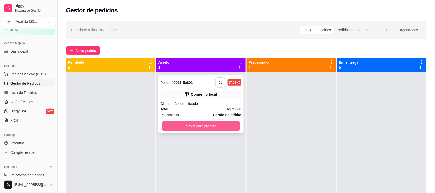
click at [195, 122] on button "Mover para preparo" at bounding box center [201, 126] width 79 height 10
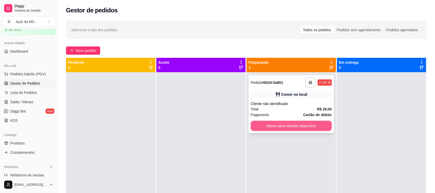
click at [284, 129] on button "Mover para retirada disponível" at bounding box center [291, 126] width 81 height 10
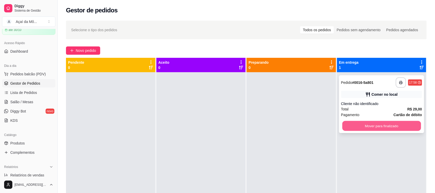
click at [356, 125] on button "Mover para finalizado" at bounding box center [381, 126] width 79 height 10
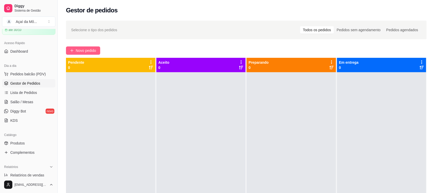
click at [71, 52] on icon "plus" at bounding box center [72, 51] width 4 height 4
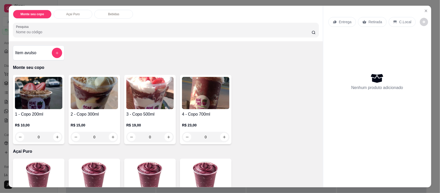
click at [135, 112] on h4 "3 - Copo 500ml" at bounding box center [149, 114] width 47 height 6
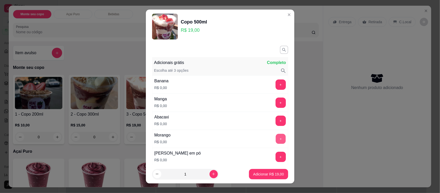
click at [276, 137] on button "+" at bounding box center [281, 139] width 10 height 10
click at [276, 119] on button "+" at bounding box center [281, 121] width 10 height 10
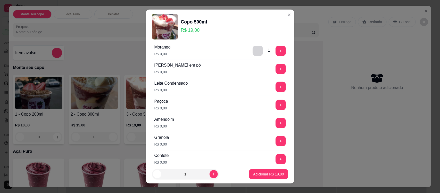
scroll to position [142, 0]
click at [276, 89] on button "+" at bounding box center [281, 87] width 10 height 10
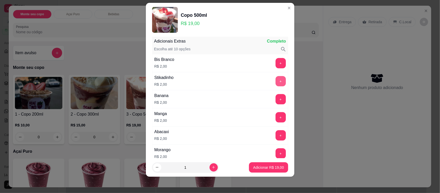
scroll to position [286, 0]
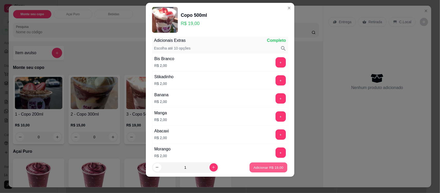
click at [260, 165] on p "Adicionar R$ 19,00" at bounding box center [269, 167] width 30 height 5
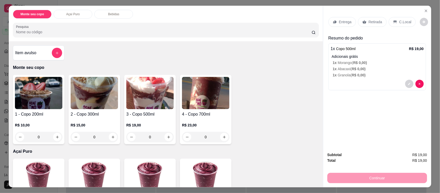
click at [401, 22] on p "C.Local" at bounding box center [405, 21] width 12 height 5
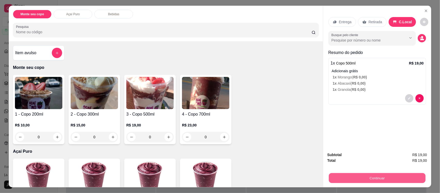
click at [380, 174] on button "Continuar" at bounding box center [377, 178] width 97 height 10
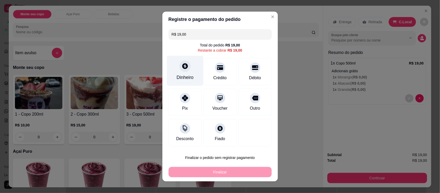
click at [173, 71] on div "Dinheiro" at bounding box center [185, 71] width 36 height 30
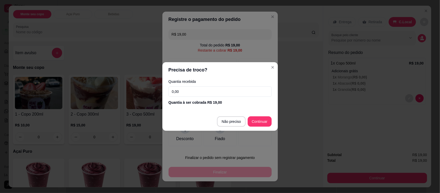
click at [186, 96] on input "0,00" at bounding box center [220, 91] width 103 height 10
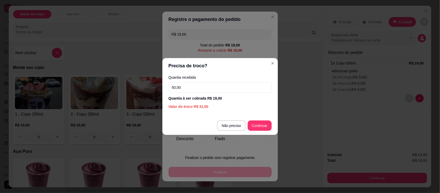
drag, startPoint x: 213, startPoint y: 87, endPoint x: 117, endPoint y: 85, distance: 95.9
click at [117, 85] on div "Precisa de troco? Quantia recebida 50,00 Quantia à ser cobrada R$ 19,00 Valor d…" at bounding box center [220, 96] width 440 height 193
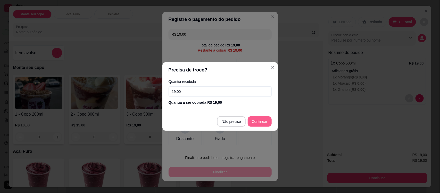
type input "19,00"
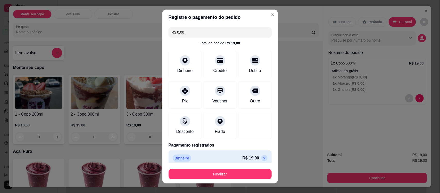
scroll to position [5, 0]
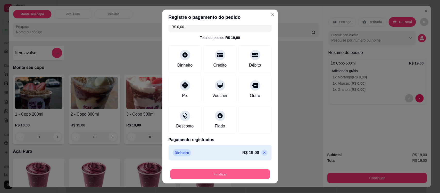
click at [231, 174] on button "Finalizar" at bounding box center [220, 174] width 100 height 10
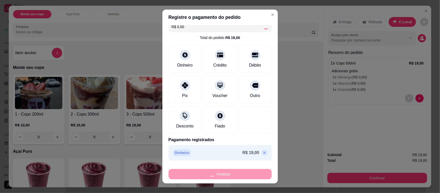
type input "-R$ 19,00"
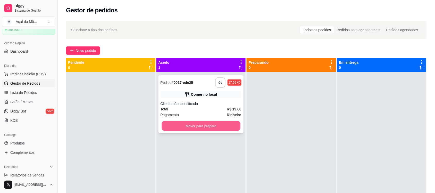
click at [201, 128] on button "Mover para preparo" at bounding box center [201, 126] width 79 height 10
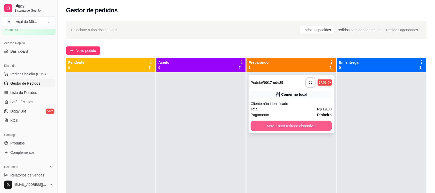
click at [297, 129] on button "Mover para retirada disponível" at bounding box center [291, 126] width 81 height 10
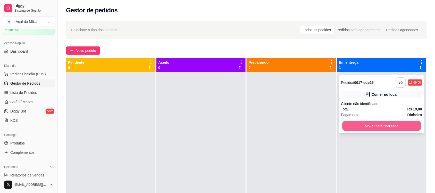
click at [355, 128] on button "Mover para finalizado" at bounding box center [381, 126] width 79 height 10
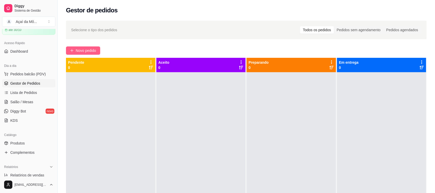
click at [86, 52] on span "Novo pedido" at bounding box center [86, 51] width 20 height 6
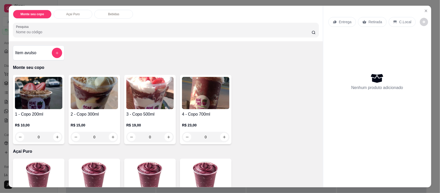
click at [140, 92] on img at bounding box center [149, 93] width 47 height 32
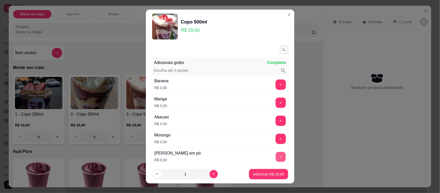
click at [276, 159] on button "+" at bounding box center [281, 157] width 10 height 10
click at [276, 119] on button "+" at bounding box center [281, 121] width 10 height 10
click at [276, 139] on button "+" at bounding box center [281, 139] width 10 height 10
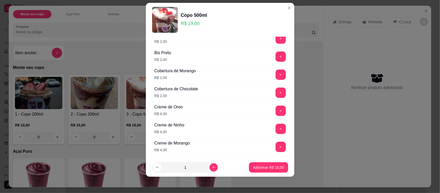
scroll to position [534, 0]
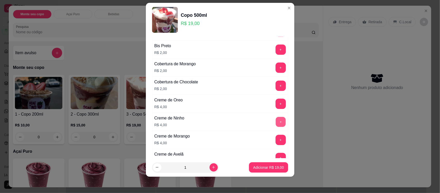
click at [276, 127] on button "+" at bounding box center [281, 122] width 10 height 10
click at [253, 172] on button "Adicionar R$ 23,00" at bounding box center [269, 167] width 38 height 10
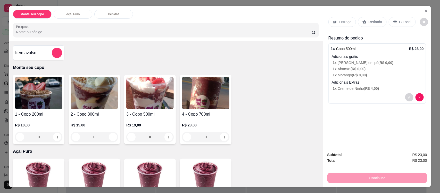
click at [395, 26] on div "C.Local" at bounding box center [402, 22] width 27 height 10
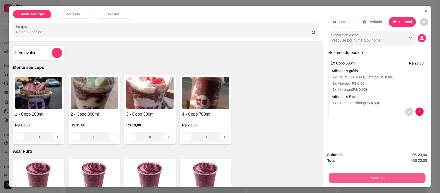
click at [380, 176] on button "Continuar" at bounding box center [377, 178] width 97 height 10
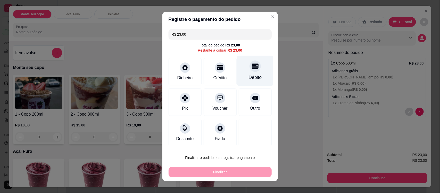
click at [249, 78] on div "Débito" at bounding box center [255, 77] width 13 height 7
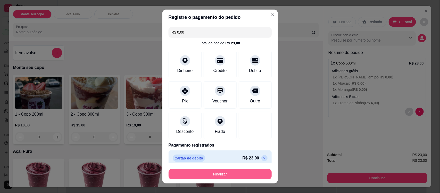
click at [216, 172] on button "Finalizar" at bounding box center [220, 174] width 103 height 10
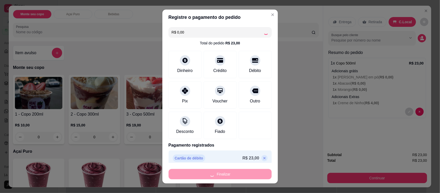
type input "-R$ 23,00"
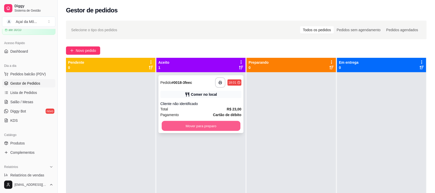
click at [222, 127] on button "Mover para preparo" at bounding box center [201, 126] width 79 height 10
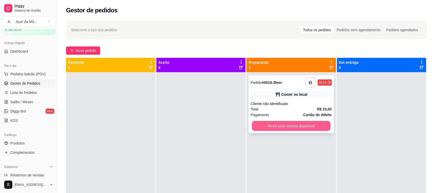
click at [293, 123] on button "Mover para retirada disponível" at bounding box center [291, 126] width 79 height 10
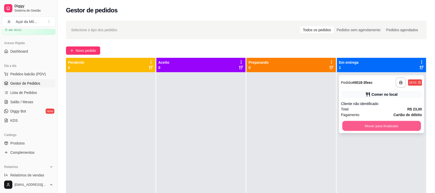
click at [394, 126] on button "Mover para finalizado" at bounding box center [381, 126] width 79 height 10
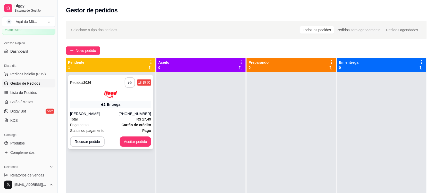
click at [118, 99] on div "**********" at bounding box center [110, 111] width 85 height 73
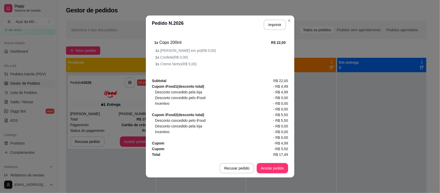
scroll to position [199, 0]
click at [266, 168] on button "Aceitar pedido" at bounding box center [272, 168] width 30 height 10
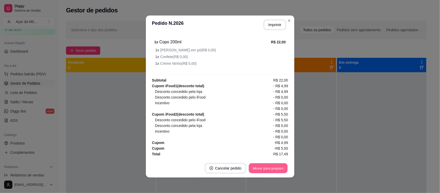
click at [267, 169] on button "Mover para preparo" at bounding box center [268, 168] width 39 height 10
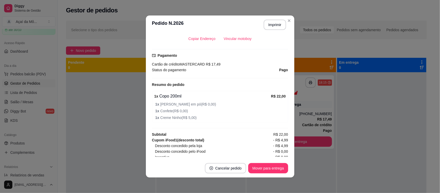
scroll to position [141, 0]
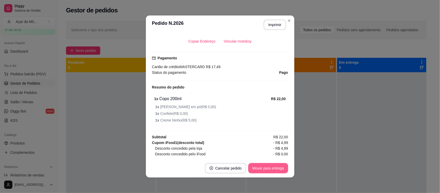
drag, startPoint x: 270, startPoint y: 174, endPoint x: 270, endPoint y: 169, distance: 4.9
click at [270, 169] on footer "Cancelar pedido Mover para entrega" at bounding box center [220, 168] width 149 height 19
click at [270, 169] on button "Mover para entrega" at bounding box center [268, 168] width 39 height 10
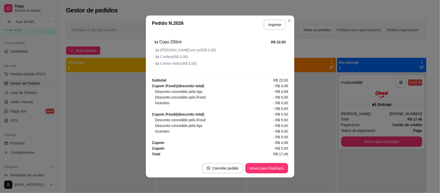
scroll to position [199, 0]
click at [219, 173] on div "Cancelar pedido" at bounding box center [222, 168] width 41 height 10
click at [202, 154] on button "não" at bounding box center [212, 156] width 20 height 10
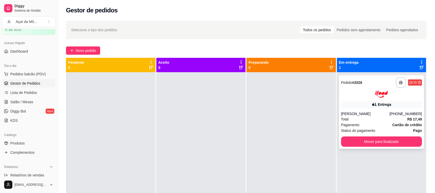
click at [373, 88] on div "**********" at bounding box center [381, 87] width 81 height 20
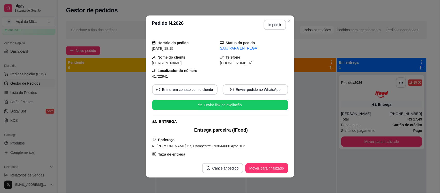
scroll to position [0, 0]
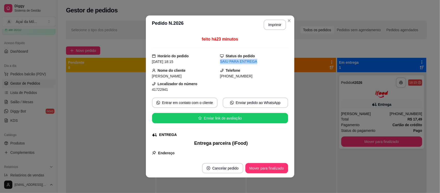
drag, startPoint x: 286, startPoint y: 53, endPoint x: 282, endPoint y: 60, distance: 8.1
click at [282, 60] on div "feito há 23 minutos Horário do pedido [DATE] 18:15 Status do pedido SAIU PARA E…" at bounding box center [220, 96] width 149 height 125
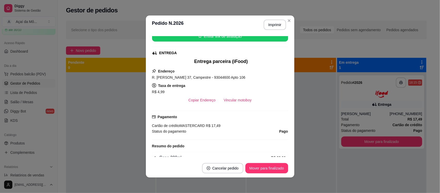
scroll to position [66, 0]
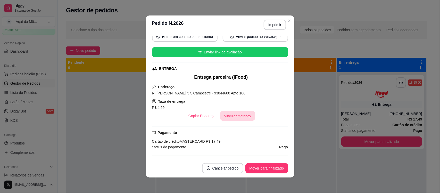
click at [226, 118] on button "Vincular motoboy" at bounding box center [237, 116] width 35 height 10
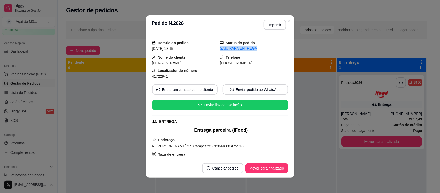
scroll to position [0, 0]
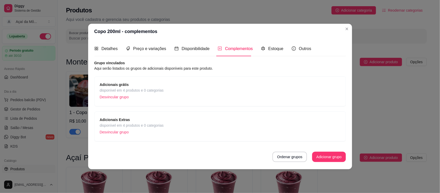
scroll to position [96, 0]
